Goal: Information Seeking & Learning: Learn about a topic

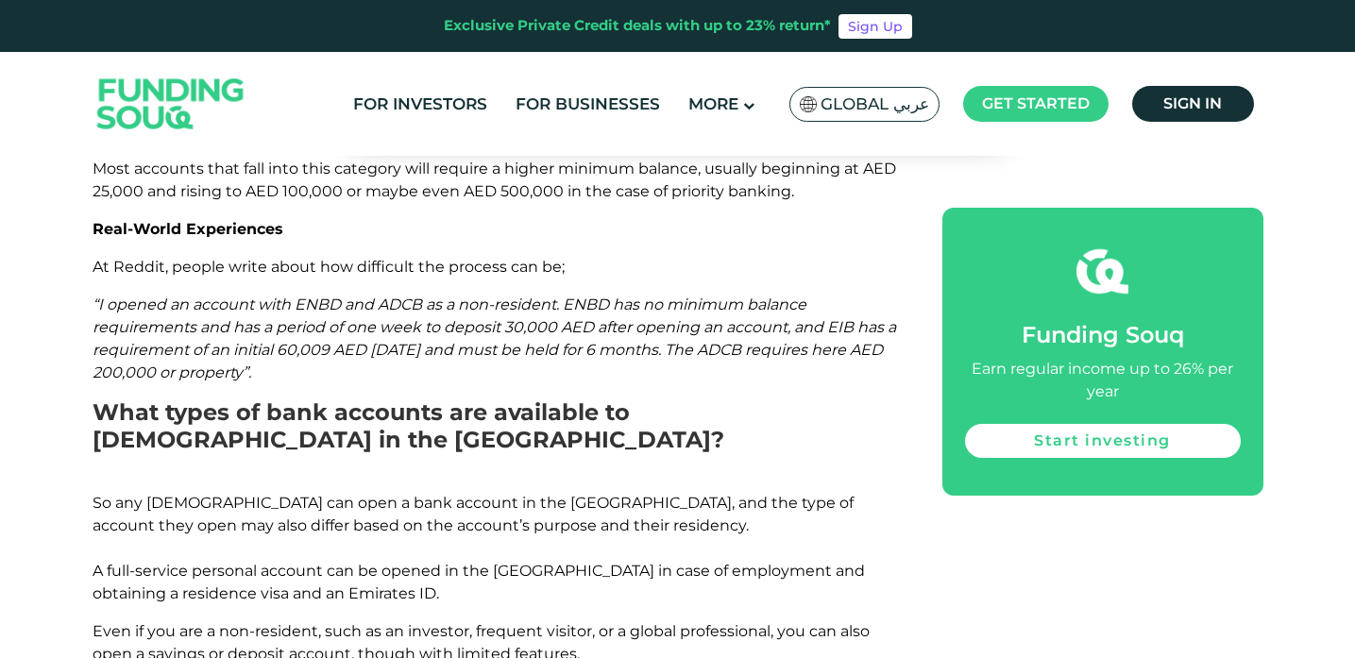
scroll to position [1608, 0]
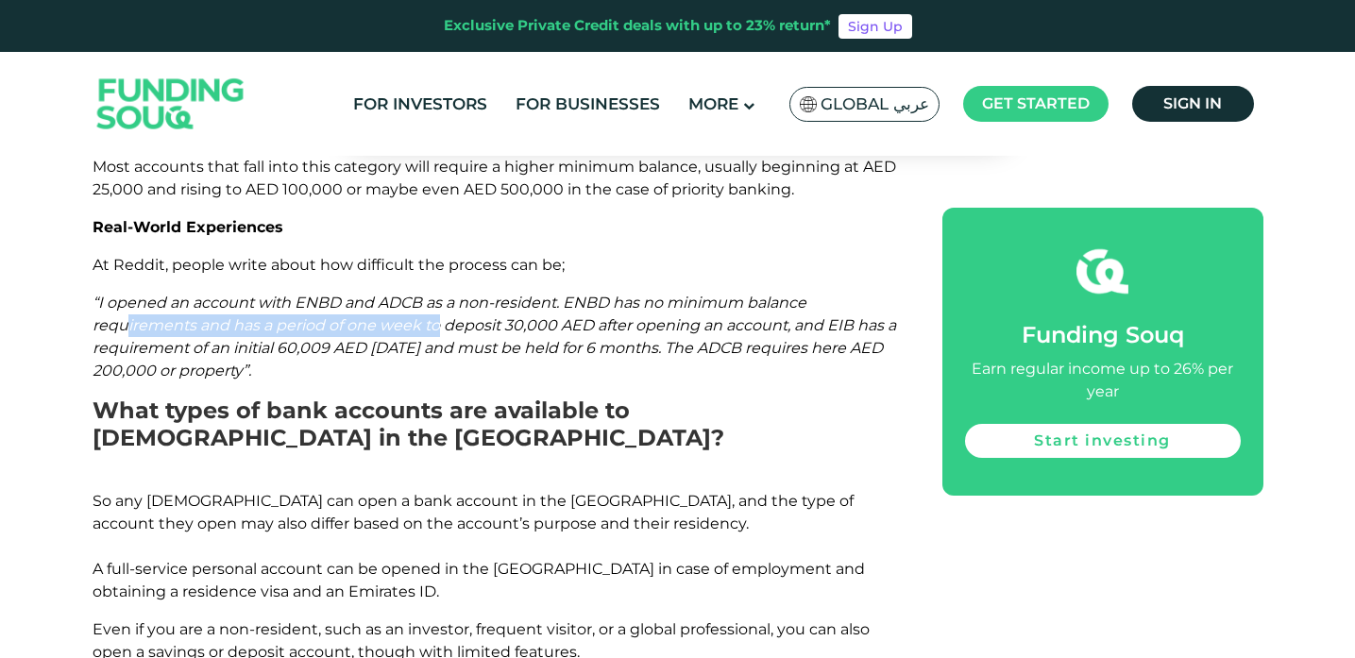
drag, startPoint x: 126, startPoint y: 234, endPoint x: 436, endPoint y: 238, distance: 310.8
click at [436, 294] on span "“I opened an account with ENBD and ADCB as a non-resident. ENBD has no minimum …" at bounding box center [495, 337] width 804 height 86
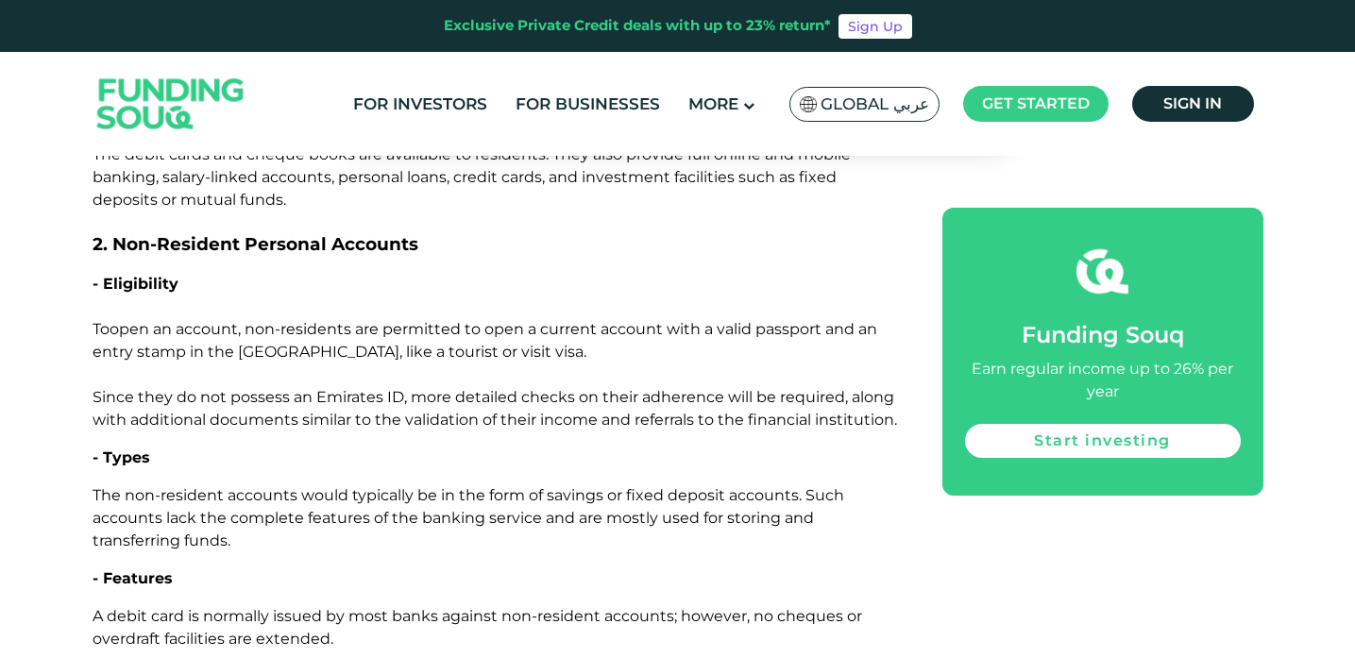
scroll to position [2515, 0]
drag, startPoint x: 401, startPoint y: 215, endPoint x: 458, endPoint y: 214, distance: 57.6
click at [458, 319] on span "open an account, non-residents are permitted to open a current account with a v…" at bounding box center [495, 373] width 805 height 109
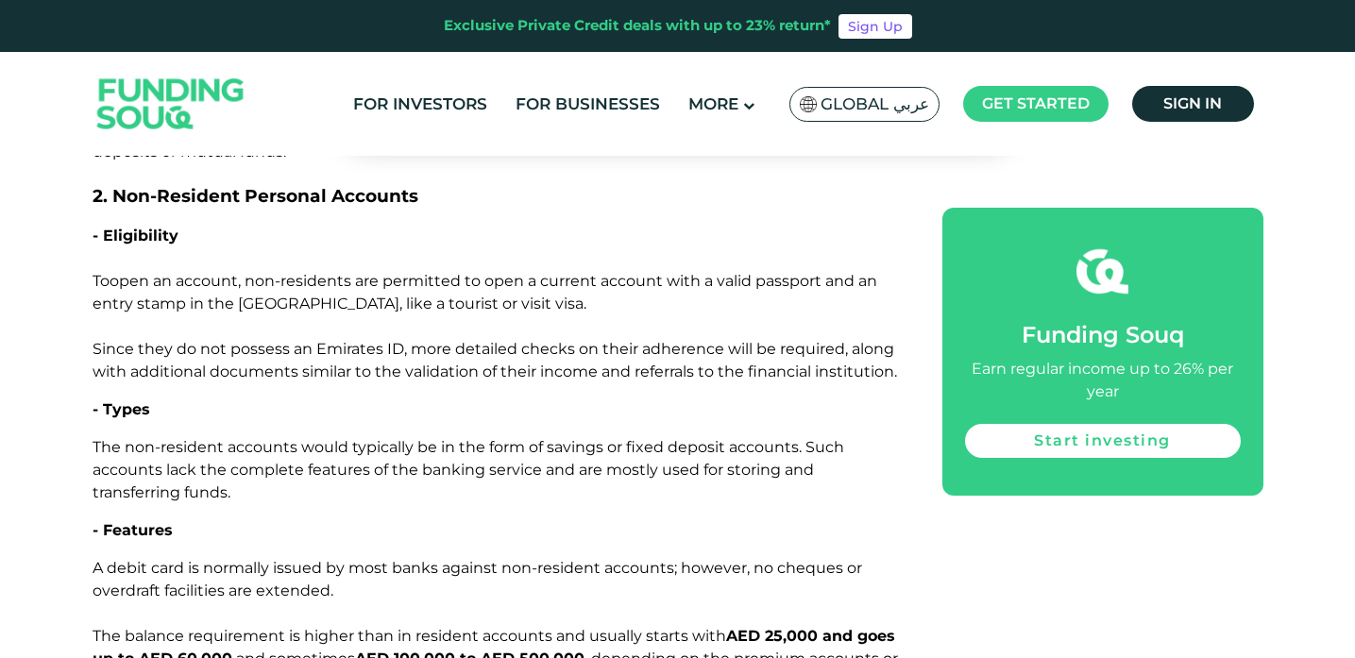
scroll to position [2555, 0]
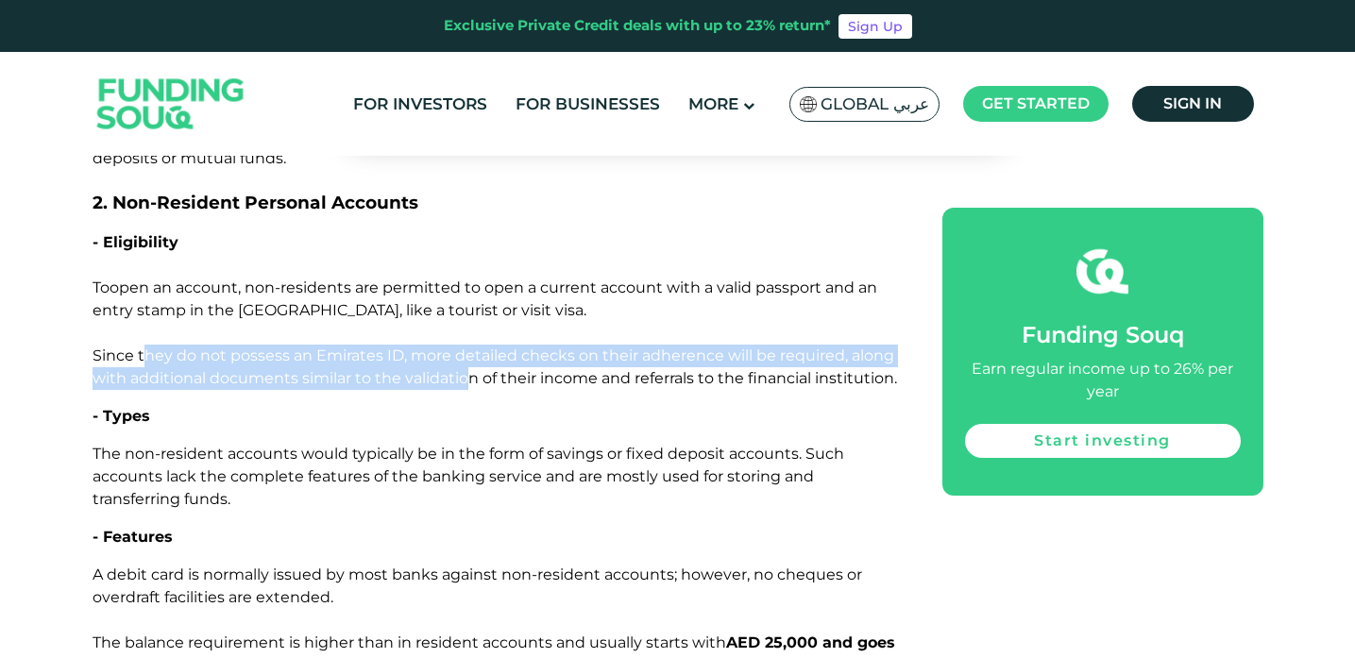
drag, startPoint x: 145, startPoint y: 243, endPoint x: 465, endPoint y: 260, distance: 320.7
click at [465, 279] on span "open an account, non-residents are permitted to open a current account with a v…" at bounding box center [495, 333] width 805 height 109
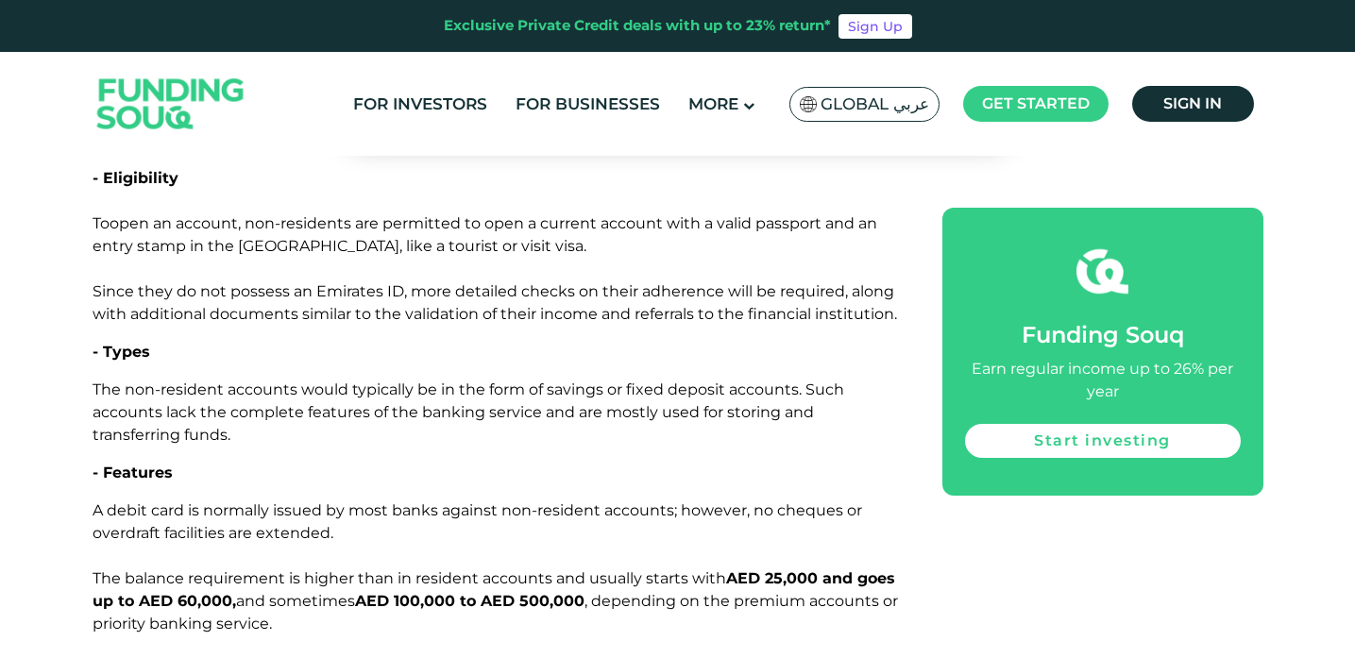
scroll to position [2621, 0]
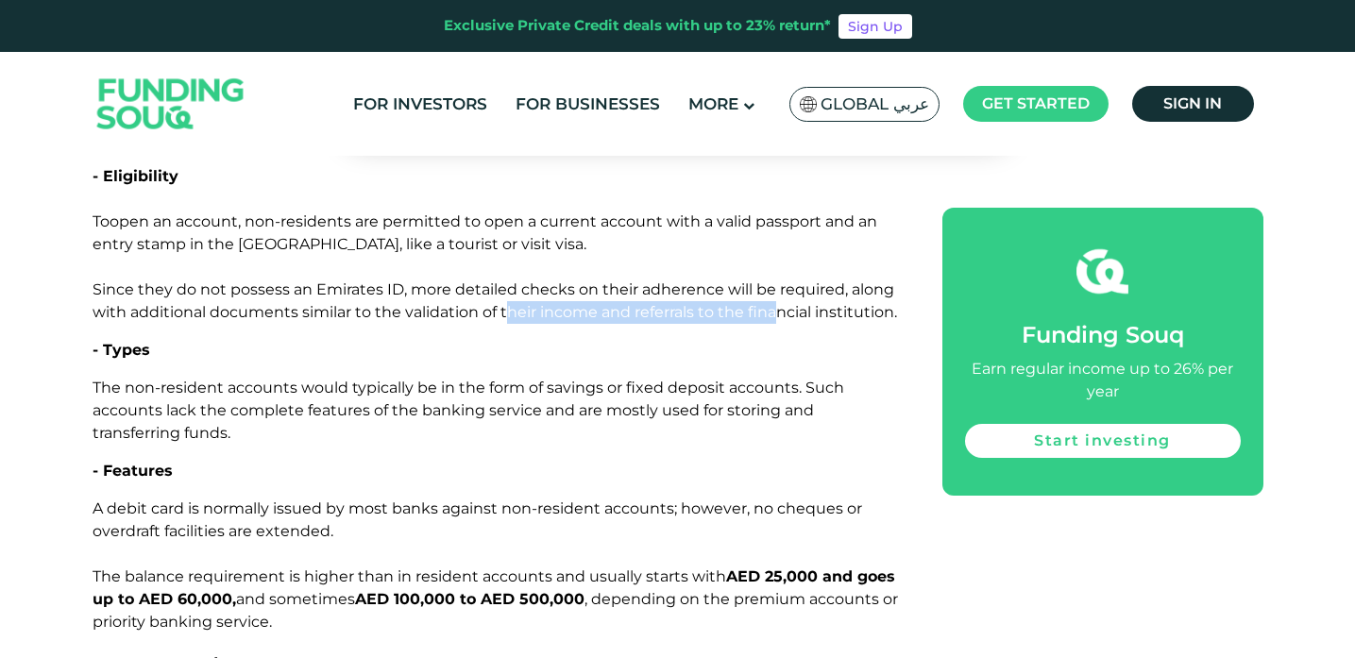
drag, startPoint x: 508, startPoint y: 196, endPoint x: 789, endPoint y: 196, distance: 280.5
click at [786, 213] on span "open an account, non-residents are permitted to open a current account with a v…" at bounding box center [495, 267] width 805 height 109
click at [789, 213] on span "open an account, non-residents are permitted to open a current account with a v…" at bounding box center [495, 267] width 805 height 109
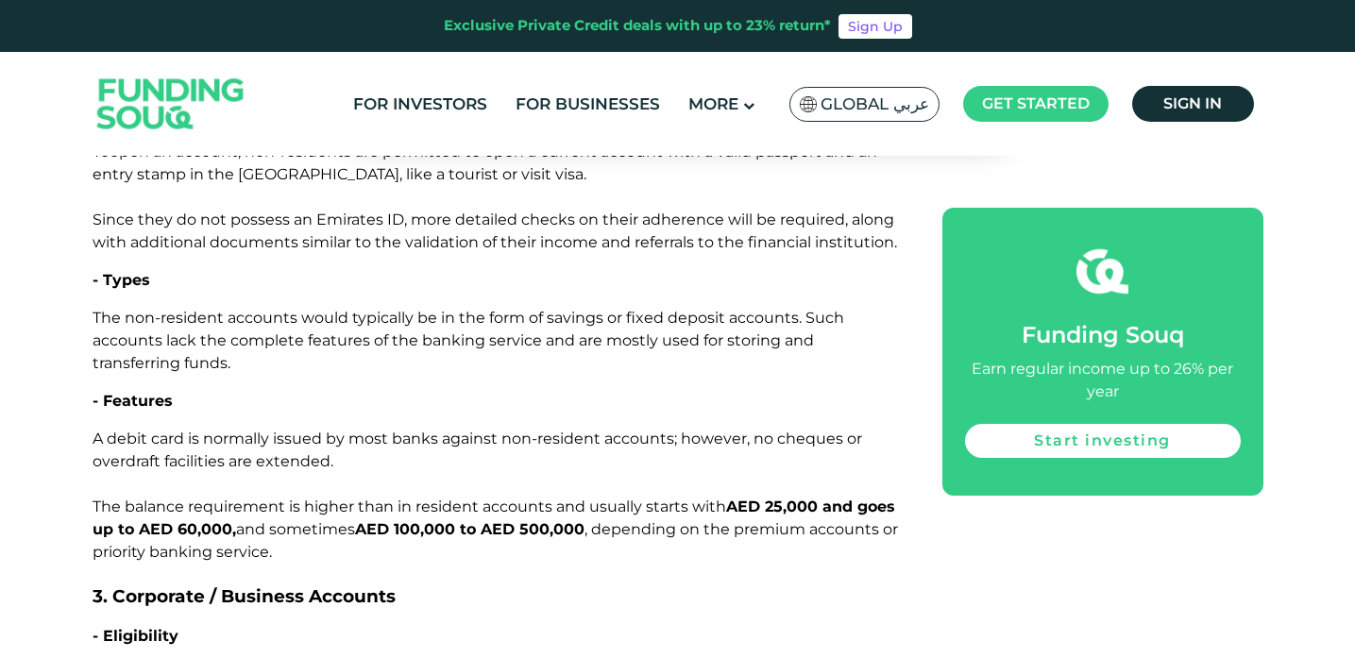
scroll to position [2688, 0]
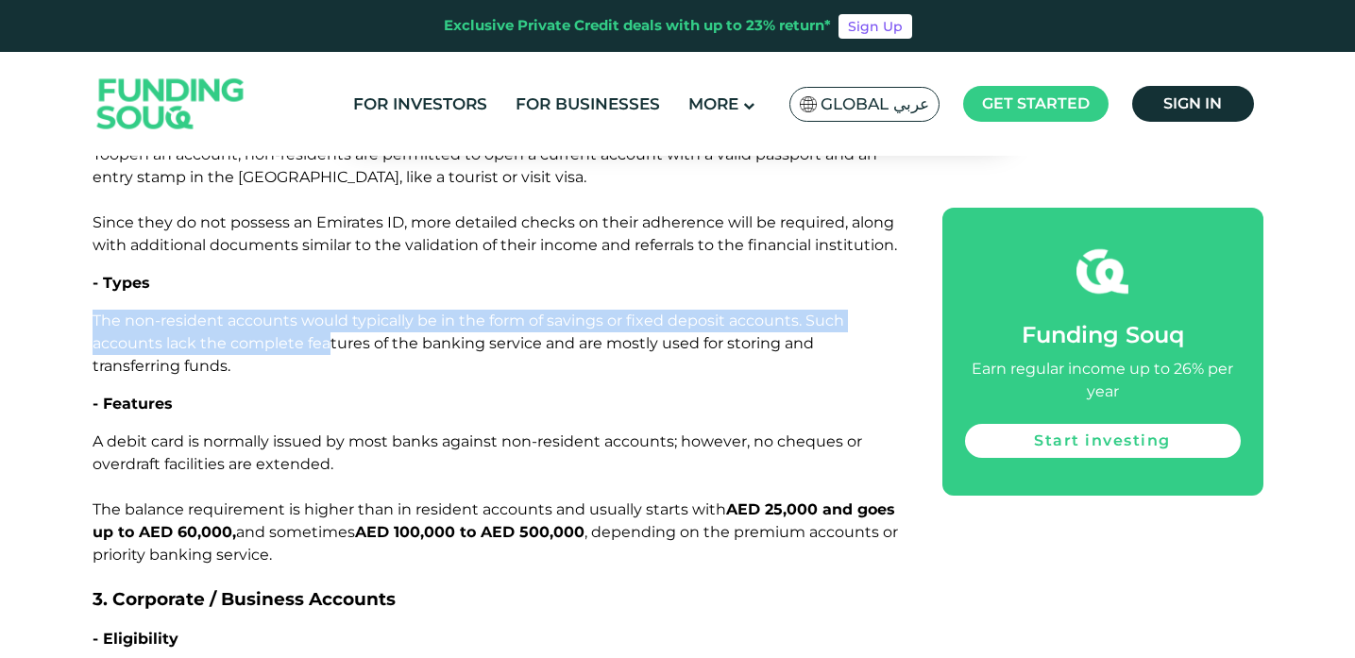
drag, startPoint x: 81, startPoint y: 210, endPoint x: 324, endPoint y: 234, distance: 244.0
click at [443, 312] on span "The non-resident accounts would typically be in the form of savings or fixed de…" at bounding box center [469, 343] width 752 height 63
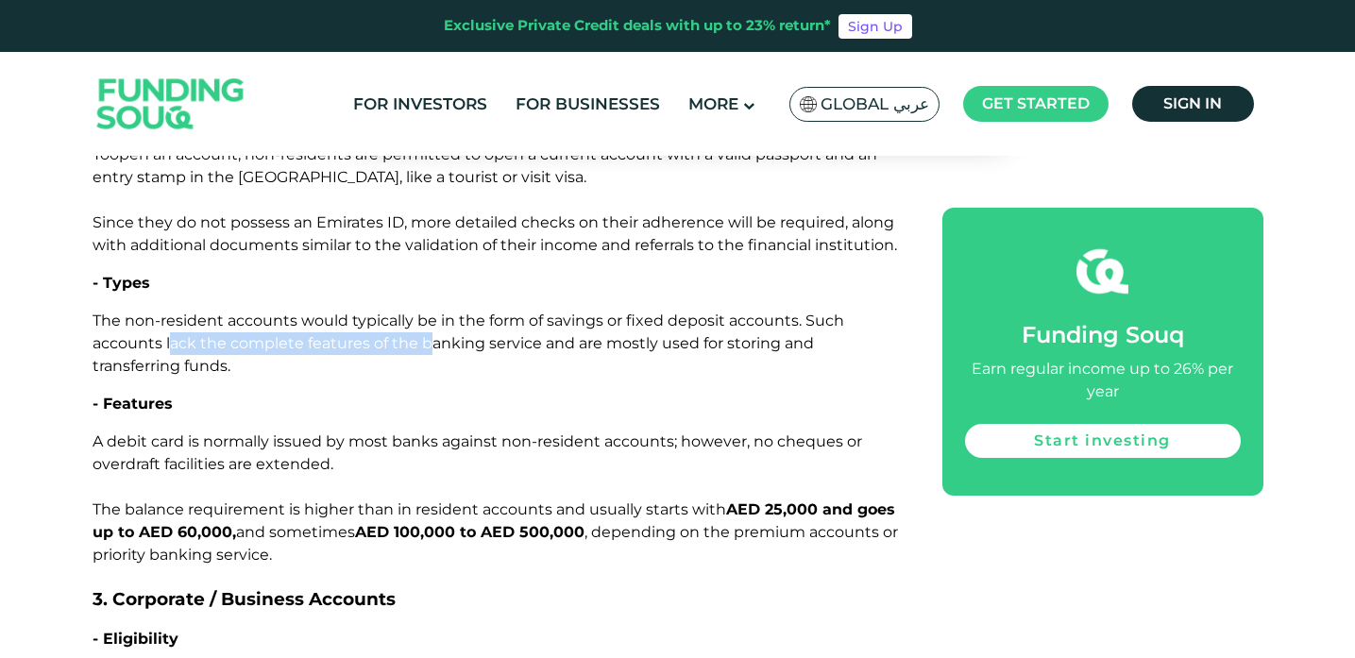
drag, startPoint x: 167, startPoint y: 226, endPoint x: 424, endPoint y: 239, distance: 257.3
click at [424, 310] on p "The non-resident accounts would typically be in the form of savings or fixed de…" at bounding box center [497, 344] width 808 height 68
click at [402, 312] on span "The non-resident accounts would typically be in the form of savings or fixed de…" at bounding box center [469, 343] width 752 height 63
